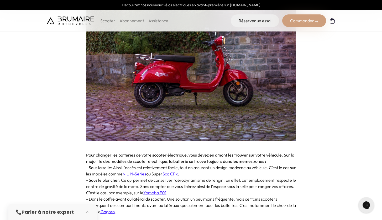
scroll to position [325, 0]
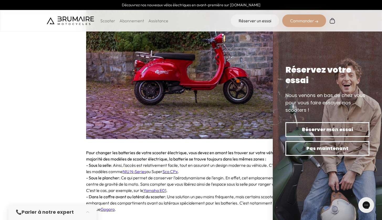
click at [246, 175] on p "- Sous le plancher : Ce qui permet de conserver l’aérodynamisme de l’engin. En …" at bounding box center [191, 184] width 210 height 19
click at [248, 163] on span ": Ainsi, l’accès est relativement facile, tout en assurant un design moderne au…" at bounding box center [191, 169] width 210 height 12
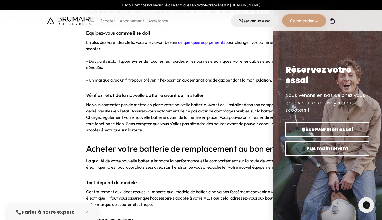
scroll to position [1129, 0]
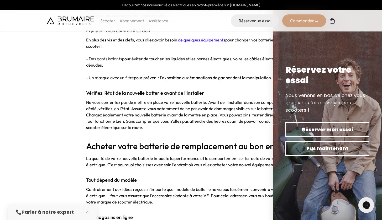
click at [355, 71] on div "Réservez votre essai" at bounding box center [328, 75] width 84 height 21
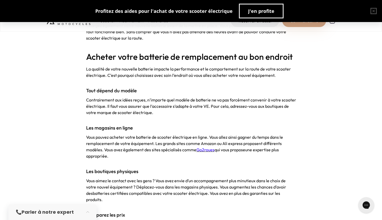
scroll to position [1221, 0]
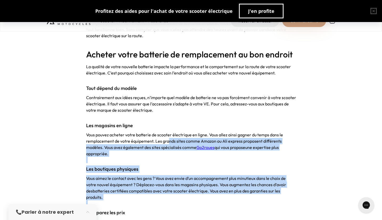
drag, startPoint x: 168, startPoint y: 121, endPoint x: 204, endPoint y: 182, distance: 71.1
click at [177, 176] on span "Vous aimez le contact avec les gens ? Vous avez envie d’un accompagnement plus …" at bounding box center [186, 185] width 200 height 18
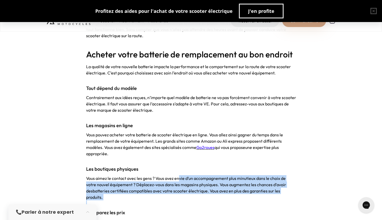
drag, startPoint x: 178, startPoint y: 158, endPoint x: 205, endPoint y: 181, distance: 35.4
click at [195, 176] on p "Vous aimez le contact avec les gens ? Vous avez envie d’un accompagnement plus …" at bounding box center [191, 188] width 210 height 25
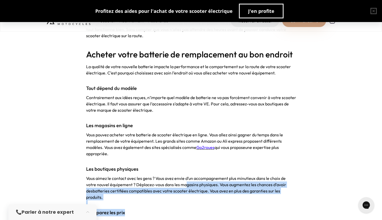
drag, startPoint x: 175, startPoint y: 163, endPoint x: 208, endPoint y: 185, distance: 39.2
click at [230, 201] on p at bounding box center [191, 204] width 210 height 6
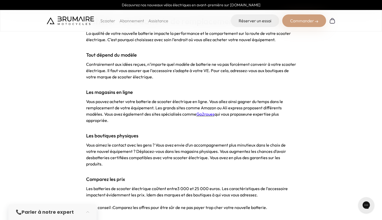
scroll to position [1257, 0]
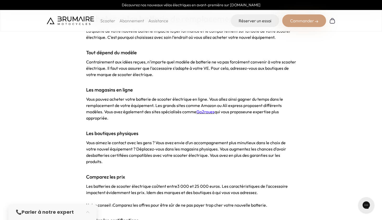
click at [204, 109] on span "Go2roues" at bounding box center [206, 111] width 18 height 5
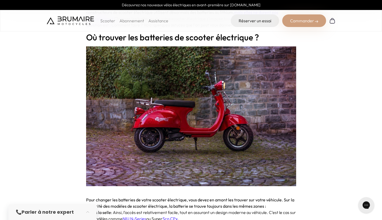
scroll to position [0, 0]
